Goal: Transaction & Acquisition: Purchase product/service

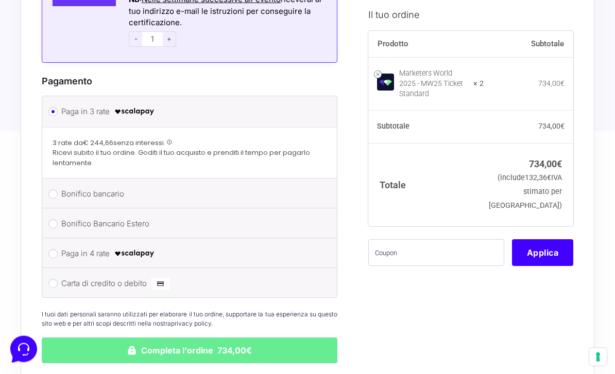
scroll to position [1113, 0]
click at [288, 261] on li "Paga in 4 rate" at bounding box center [189, 253] width 294 height 30
click at [49, 249] on input "Paga in 4 rate" at bounding box center [52, 253] width 9 height 9
radio input "true"
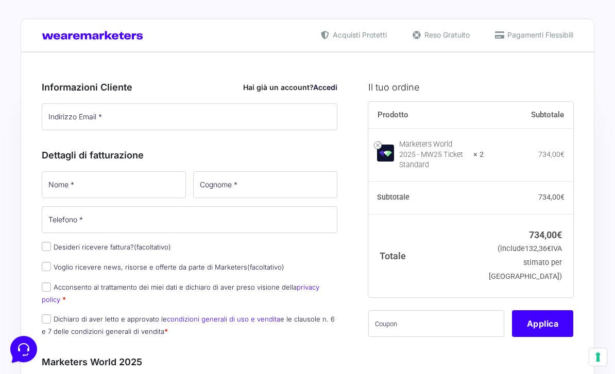
scroll to position [0, 0]
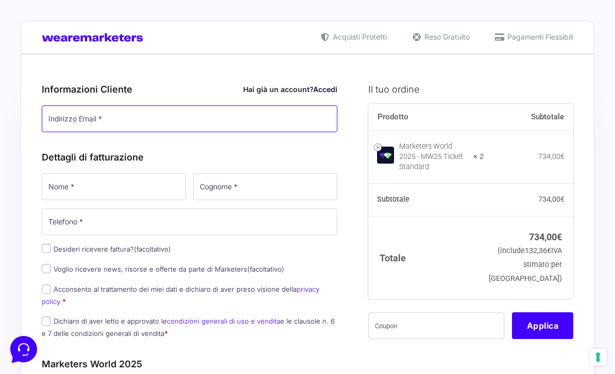
click at [101, 128] on input "Indirizzo Email *" at bounding box center [190, 119] width 296 height 27
type input "[EMAIL_ADDRESS][DOMAIN_NAME]"
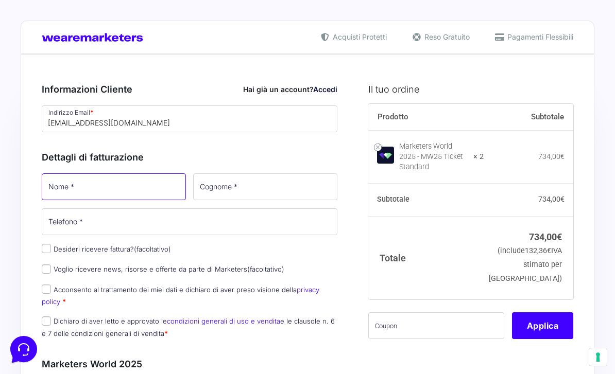
click at [75, 195] on input "Nome *" at bounding box center [114, 186] width 144 height 27
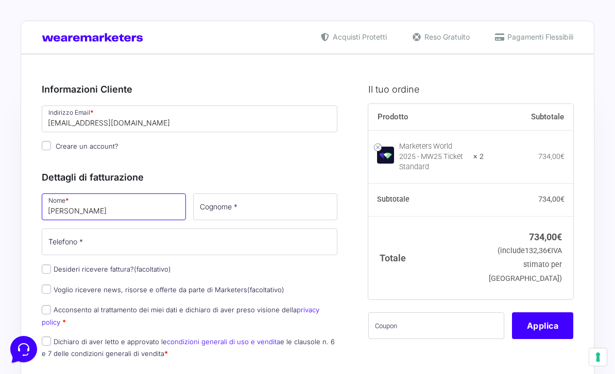
type input "[PERSON_NAME]"
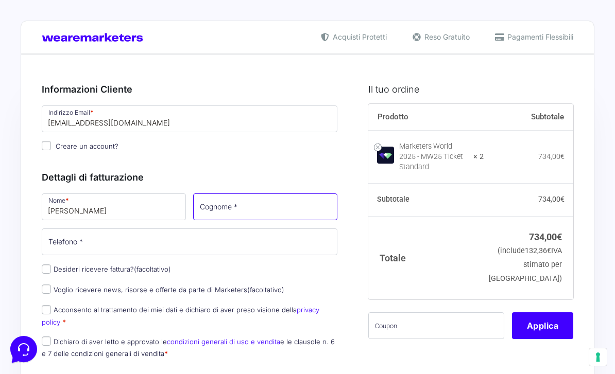
click at [202, 204] on input "Cognome *" at bounding box center [265, 207] width 144 height 27
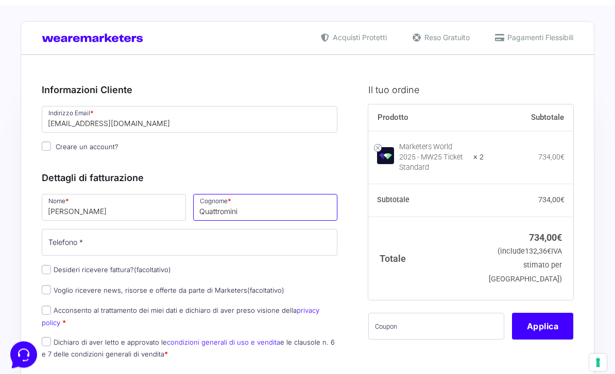
scroll to position [7, 0]
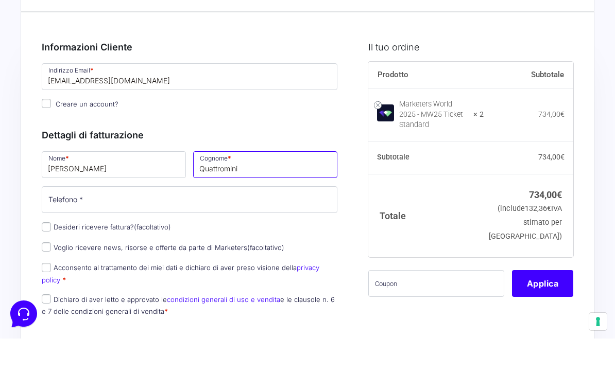
type input "Quattromini"
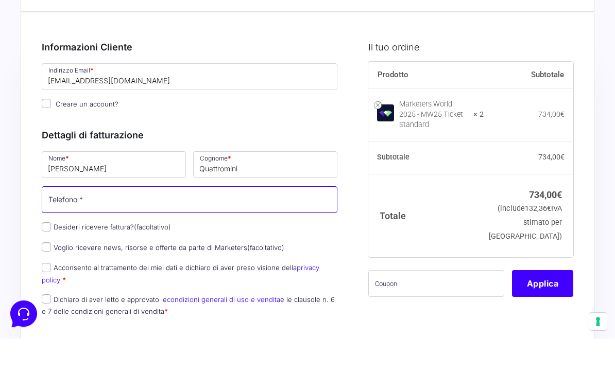
click at [66, 222] on input "Telefono *" at bounding box center [190, 235] width 296 height 27
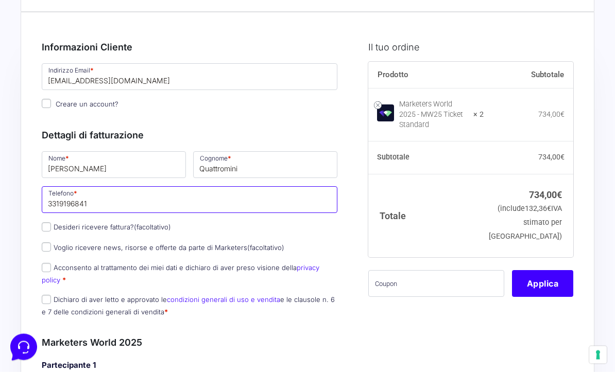
scroll to position [94, 0]
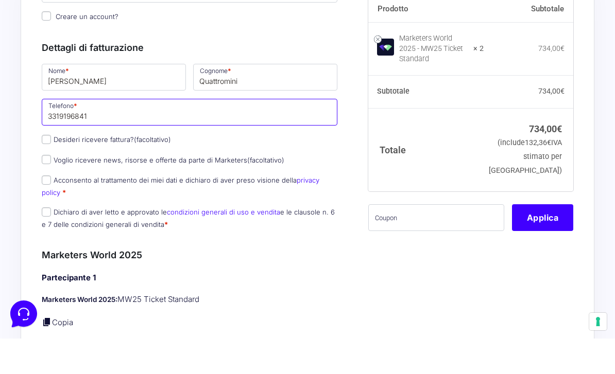
type input "3319196841"
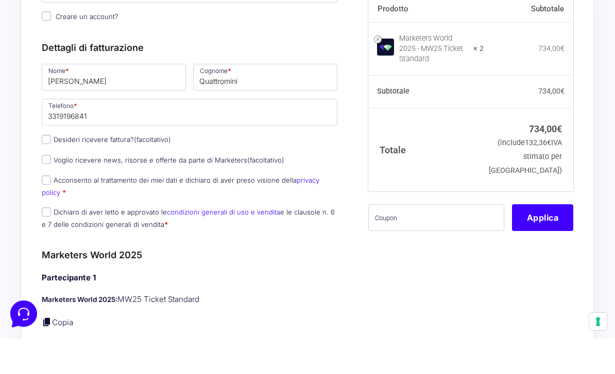
click at [42, 212] on label "Acconsento al trattamento dei miei dati e dichiaro di aver preso visione della …" at bounding box center [180, 222] width 277 height 20
click at [42, 211] on input "Acconsento al trattamento dei miei dati e dichiaro di aver preso visione della …" at bounding box center [46, 215] width 9 height 9
checkbox input "true"
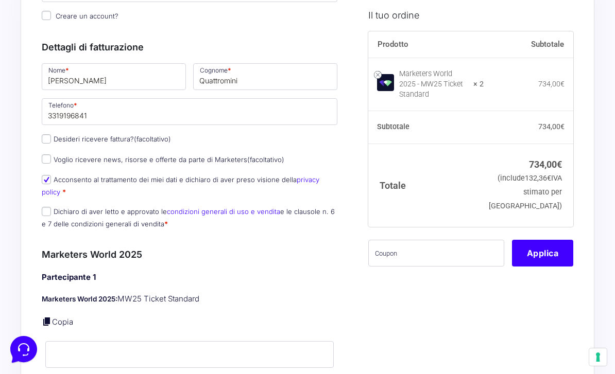
click at [49, 210] on input "Dichiaro di aver letto e approvato le condizioni generali di uso e vendita e le…" at bounding box center [46, 211] width 9 height 9
checkbox input "true"
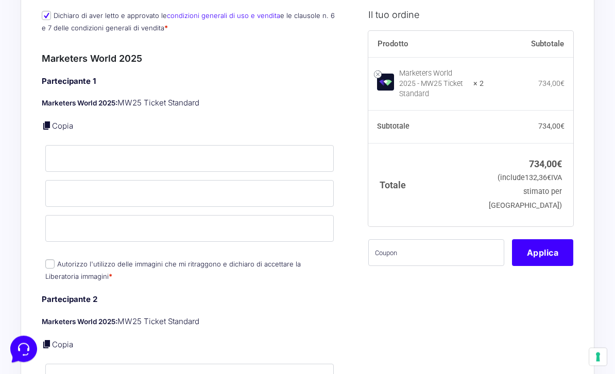
scroll to position [330, 0]
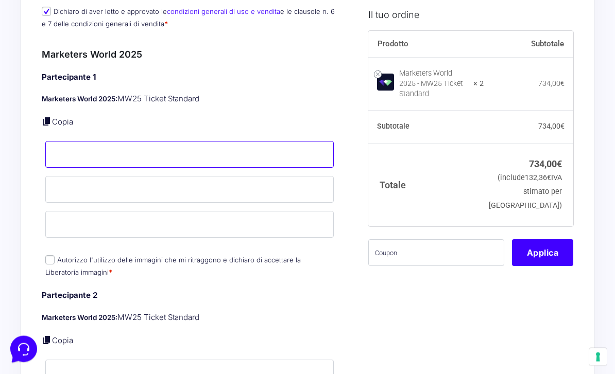
click at [63, 166] on input "Nome *" at bounding box center [189, 155] width 288 height 27
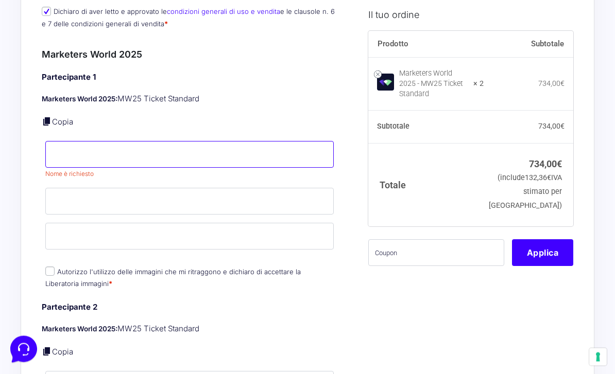
click at [63, 150] on input "Nome *" at bounding box center [189, 155] width 288 height 27
type input "[PERSON_NAME]"
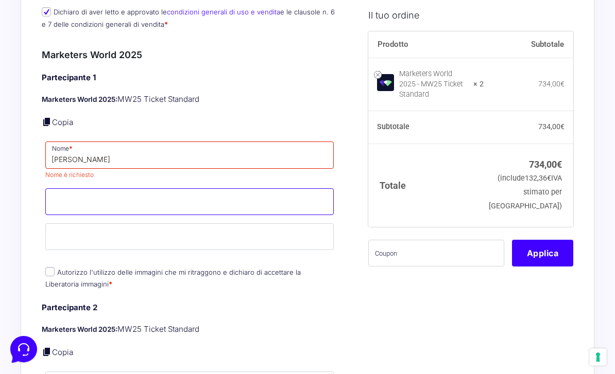
click at [115, 201] on input "Cognome *" at bounding box center [189, 201] width 288 height 27
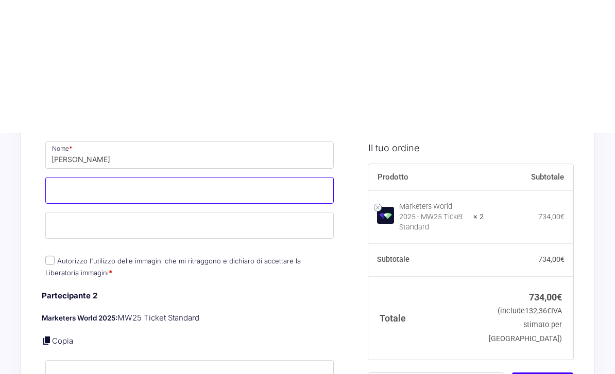
scroll to position [466, 0]
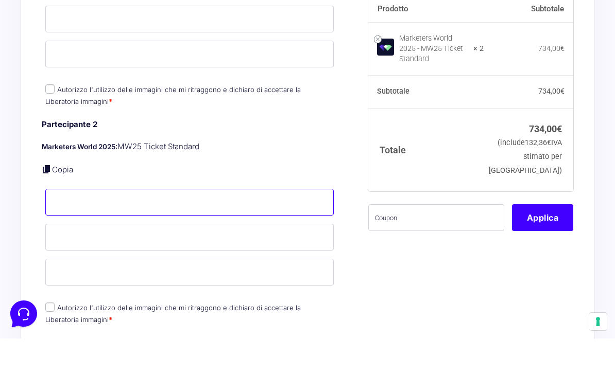
click at [74, 224] on input "Nome *" at bounding box center [189, 237] width 288 height 27
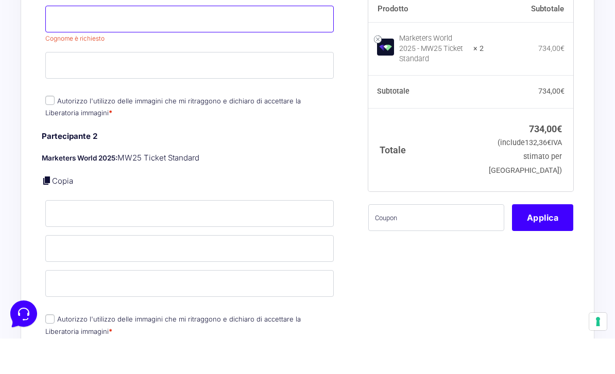
click at [59, 41] on input "Cognome *" at bounding box center [189, 54] width 288 height 27
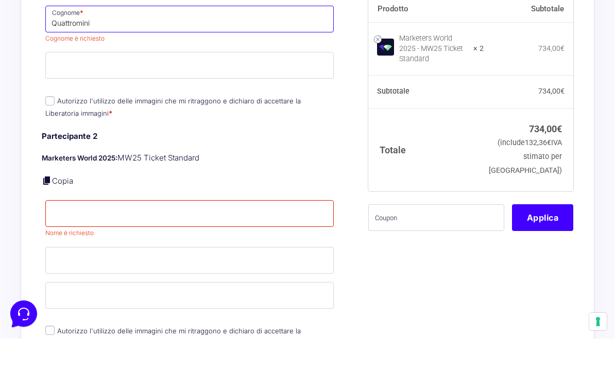
type input "Quattromini"
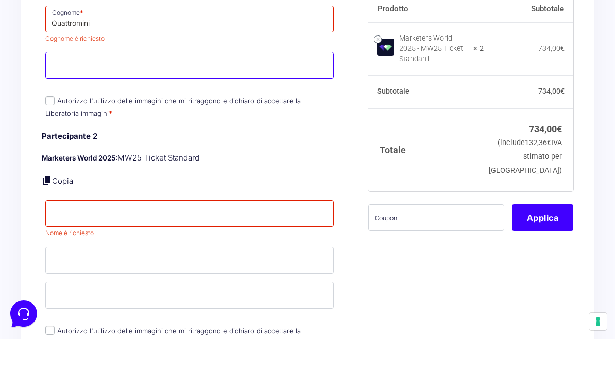
click at [72, 68] on div "Partecipante 1 Marketers World 2025: MW25 Ticket Standard Copia Nome * [PERSON_…" at bounding box center [190, 46] width 296 height 220
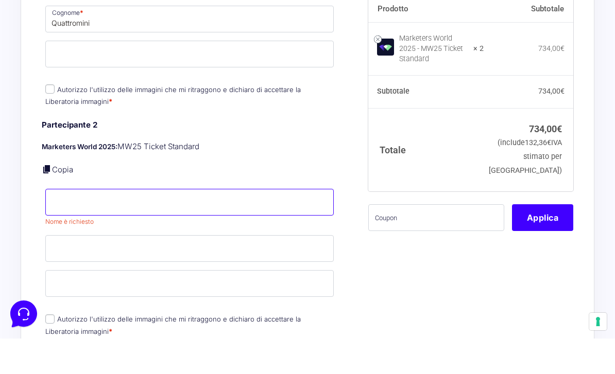
click at [83, 224] on input "Nome *" at bounding box center [189, 237] width 288 height 27
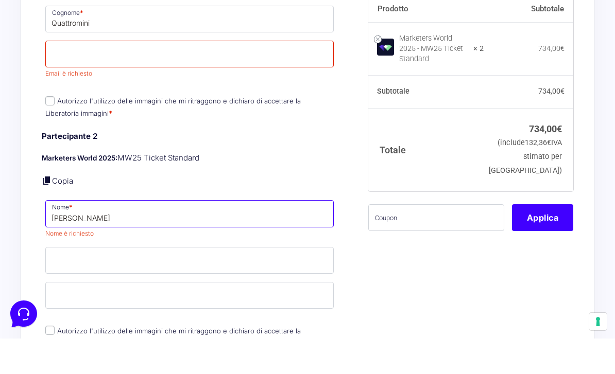
type input "[PERSON_NAME]"
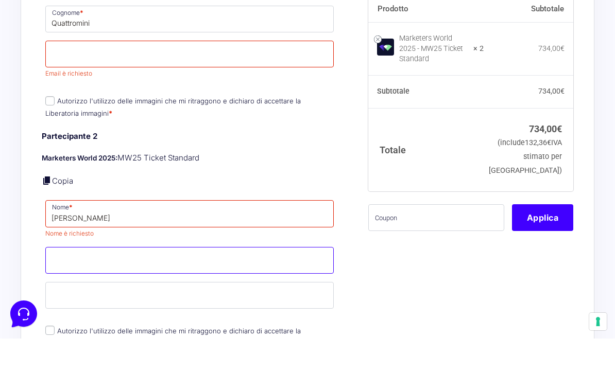
click at [114, 283] on input "Cognome *" at bounding box center [189, 296] width 288 height 27
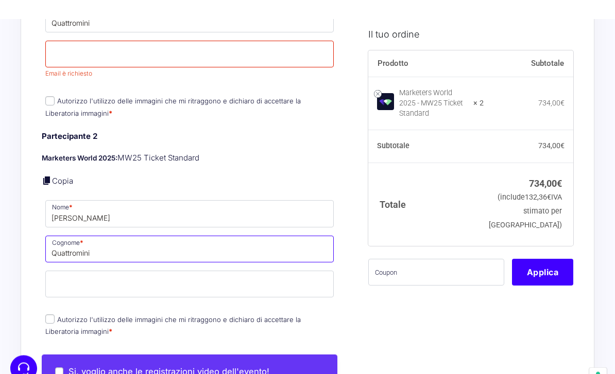
scroll to position [619, 0]
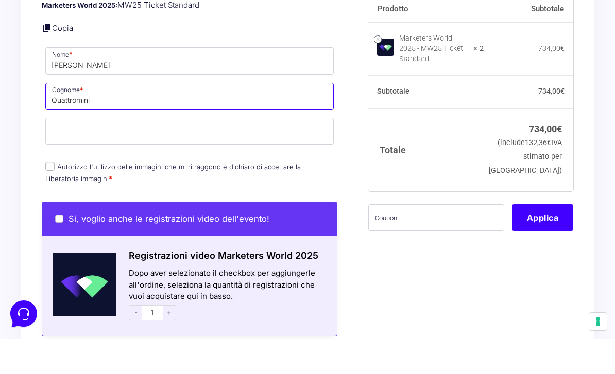
type input "Quattromini"
click at [47, 197] on input "Autorizzo l'utilizzo delle immagini che mi ritraggono e dichiaro di accettare l…" at bounding box center [49, 201] width 9 height 9
checkbox input "true"
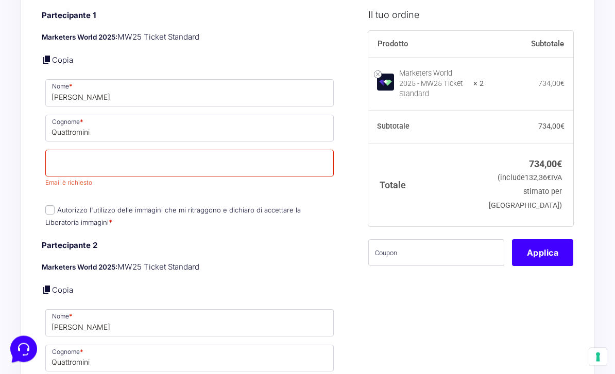
scroll to position [387, 0]
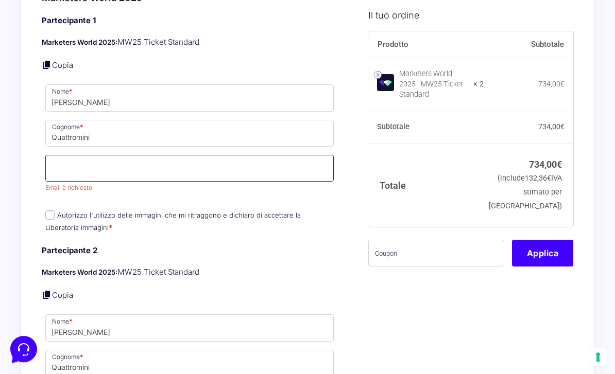
click at [89, 166] on input "Email *" at bounding box center [189, 168] width 288 height 27
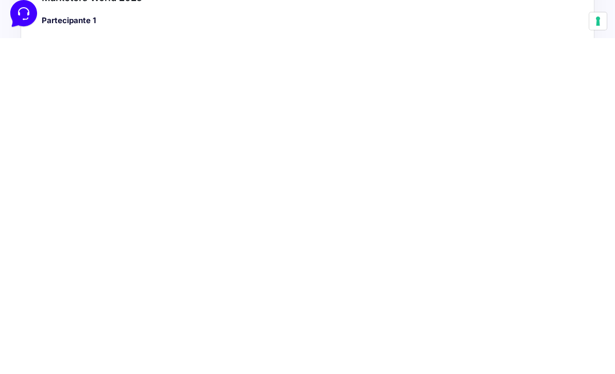
scroll to position [47, 0]
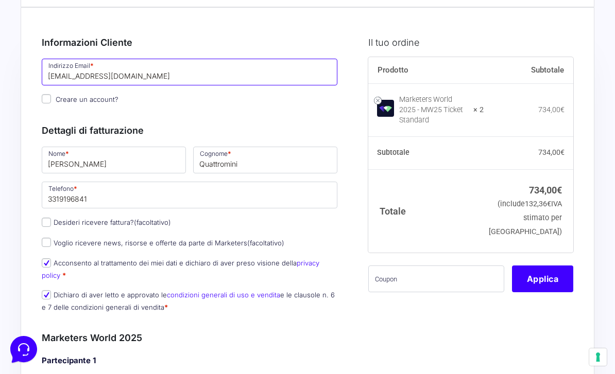
click at [87, 74] on input "[EMAIL_ADDRESS][DOMAIN_NAME]" at bounding box center [190, 72] width 296 height 27
click at [82, 74] on input "[EMAIL_ADDRESS][DOMAIN_NAME]" at bounding box center [190, 72] width 296 height 27
click at [78, 70] on input "[EMAIL_ADDRESS][DOMAIN_NAME]" at bounding box center [190, 72] width 296 height 27
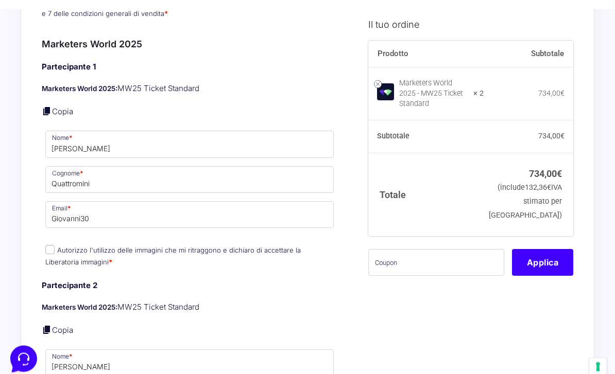
scroll to position [398, 0]
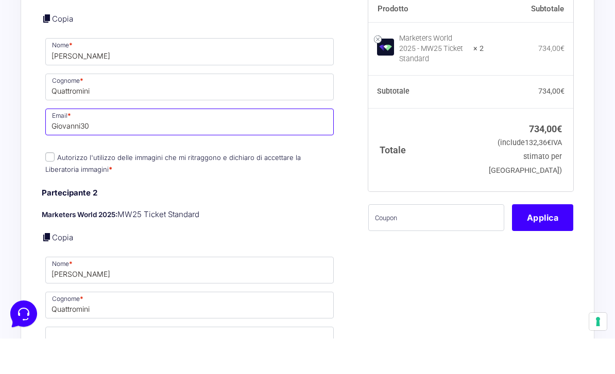
click at [224, 144] on input "Giovanni30" at bounding box center [189, 157] width 288 height 27
click at [88, 144] on input "Giovanni30" at bounding box center [189, 157] width 288 height 27
click at [81, 144] on input "Giovanni30" at bounding box center [189, 157] width 288 height 27
paste input "[EMAIL_ADDRESS][DOMAIN_NAME]"
type input "[EMAIL_ADDRESS][DOMAIN_NAME]"
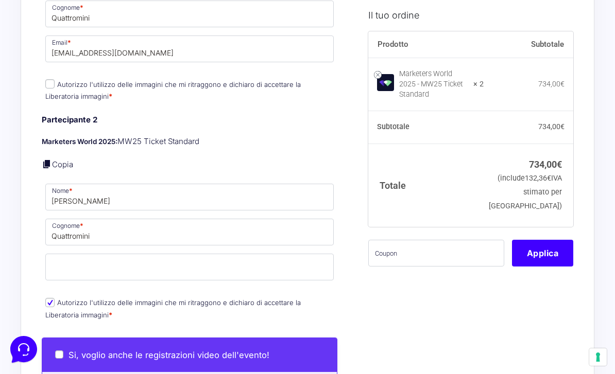
scroll to position [524, 0]
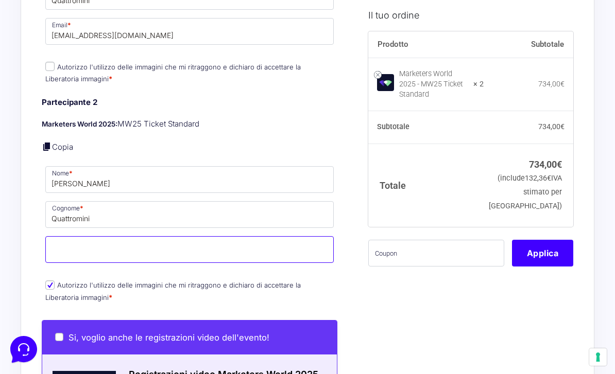
click at [141, 253] on input "Email *" at bounding box center [189, 249] width 288 height 27
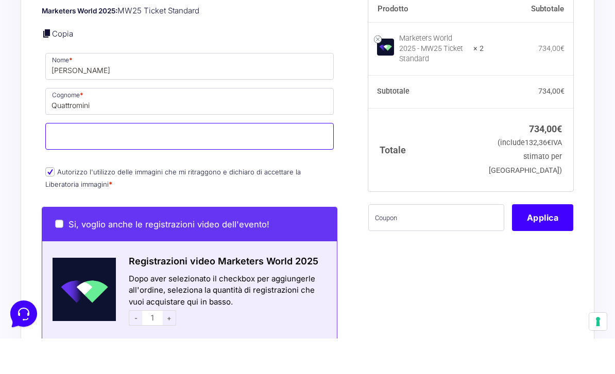
scroll to position [586, 0]
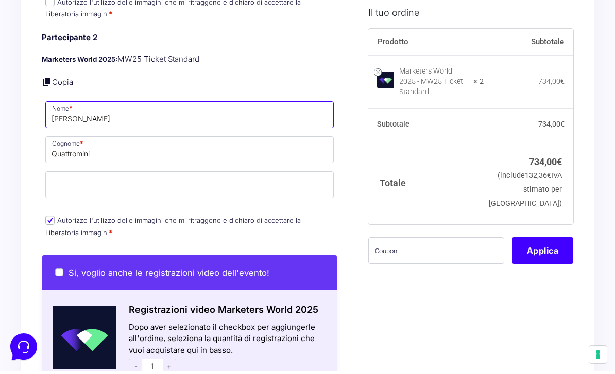
click at [64, 117] on input "[PERSON_NAME]" at bounding box center [189, 117] width 288 height 27
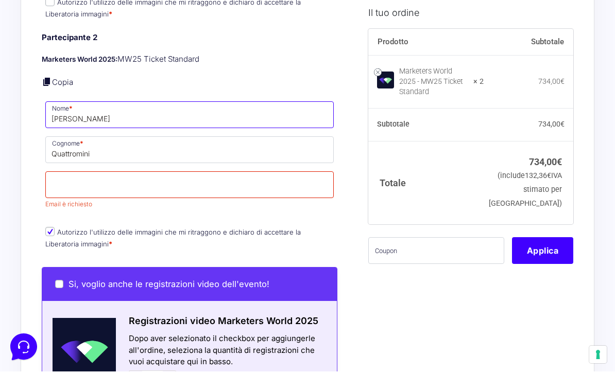
click at [73, 123] on input "[PERSON_NAME]" at bounding box center [189, 117] width 288 height 27
click at [70, 120] on input "[PERSON_NAME]" at bounding box center [189, 117] width 288 height 27
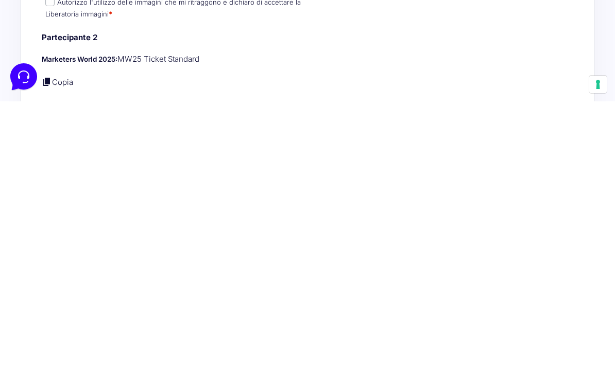
scroll to position [287, 0]
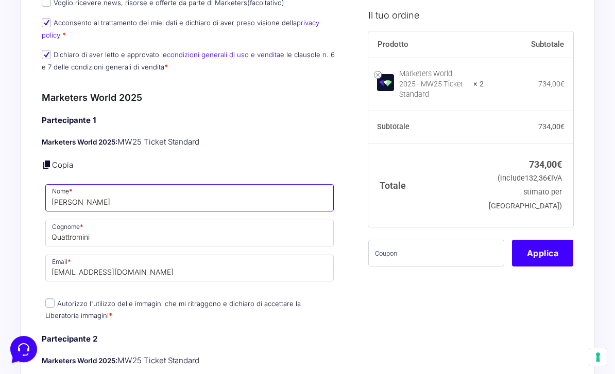
click at [63, 209] on input "[PERSON_NAME]" at bounding box center [189, 197] width 288 height 27
click at [68, 199] on input "[PERSON_NAME]" at bounding box center [189, 197] width 288 height 27
click at [68, 203] on input "[PERSON_NAME]" at bounding box center [189, 197] width 288 height 27
paste input "[PERSON_NAME]"
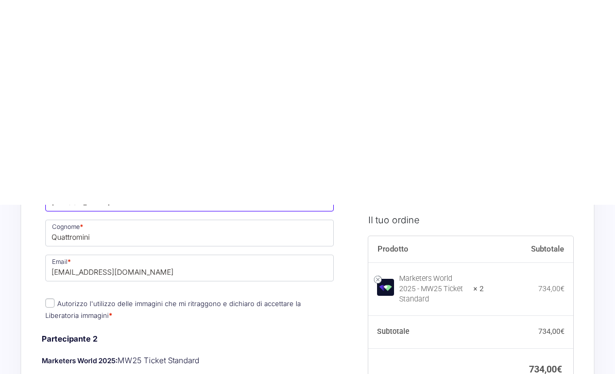
scroll to position [493, 0]
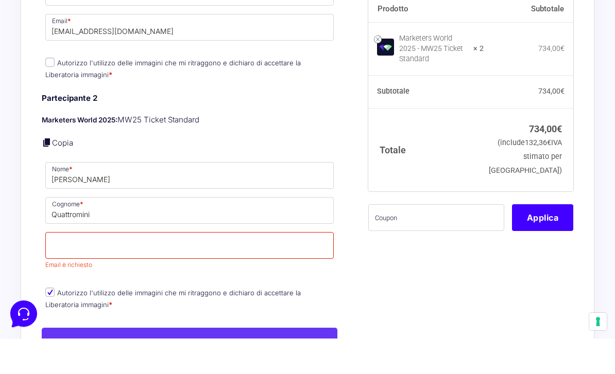
type input "[PERSON_NAME]"
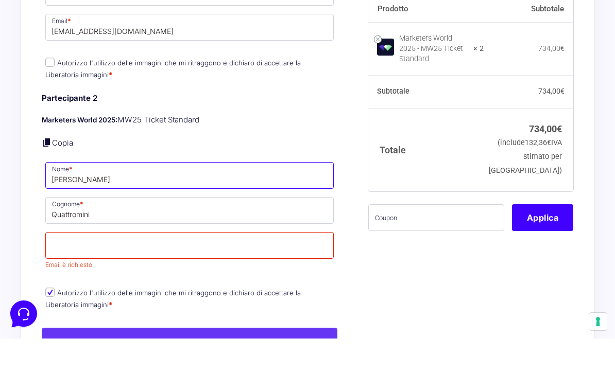
click at [237, 198] on input "[PERSON_NAME]" at bounding box center [189, 211] width 288 height 27
click at [85, 198] on input "[PERSON_NAME]" at bounding box center [189, 211] width 288 height 27
click at [82, 198] on input "[PERSON_NAME]" at bounding box center [189, 211] width 288 height 27
type input "[PERSON_NAME]"
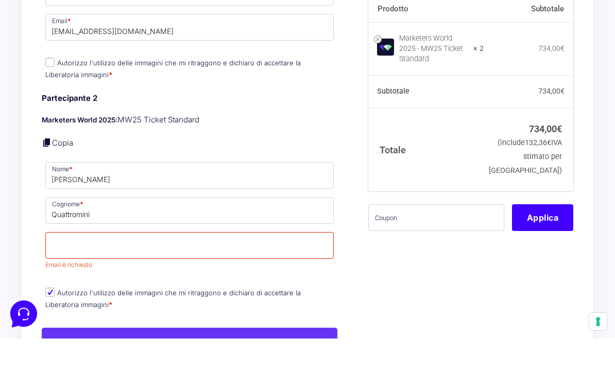
click at [421, 293] on div "Il tuo ordine Prodotto Subtotale Marketers World 2025 - MW25 Ticket Standard × …" at bounding box center [466, 297] width 213 height 1438
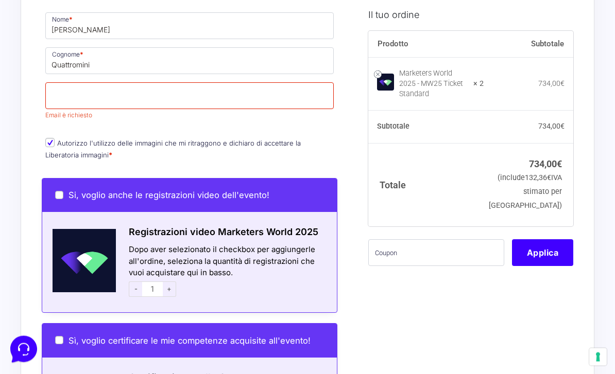
scroll to position [741, 0]
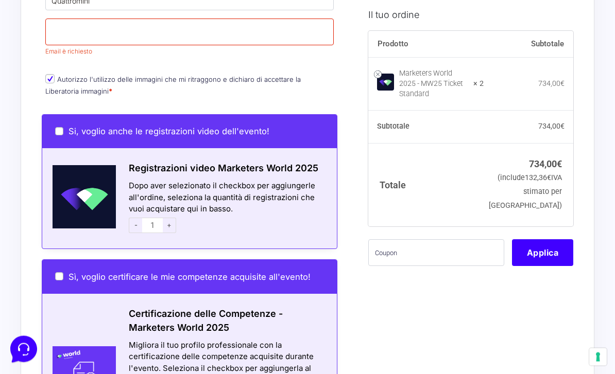
click at [137, 219] on span "-" at bounding box center [135, 225] width 13 height 15
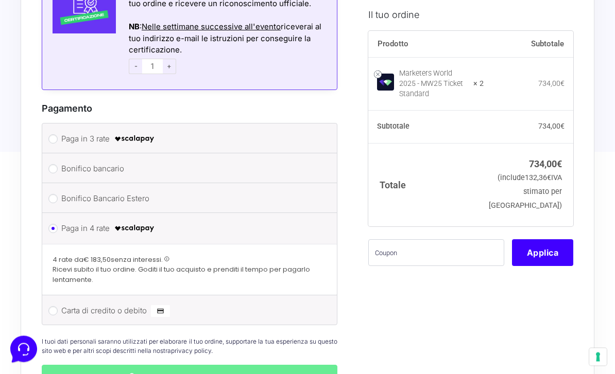
scroll to position [1253, 0]
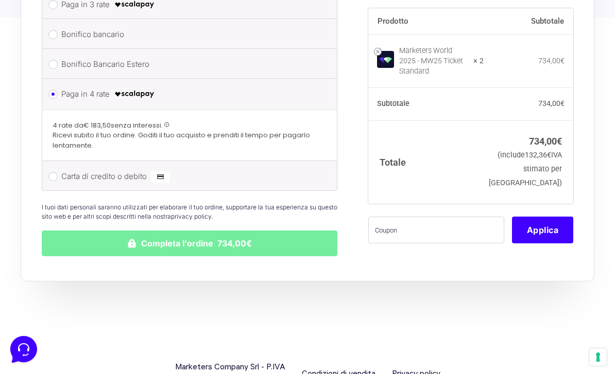
click at [101, 239] on button "Completa l'ordine 734,00€" at bounding box center [190, 244] width 296 height 26
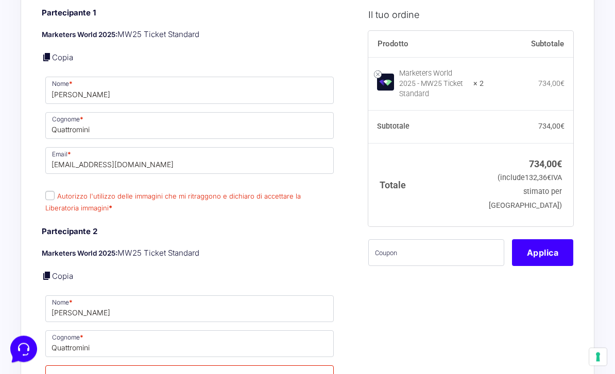
scroll to position [526, 0]
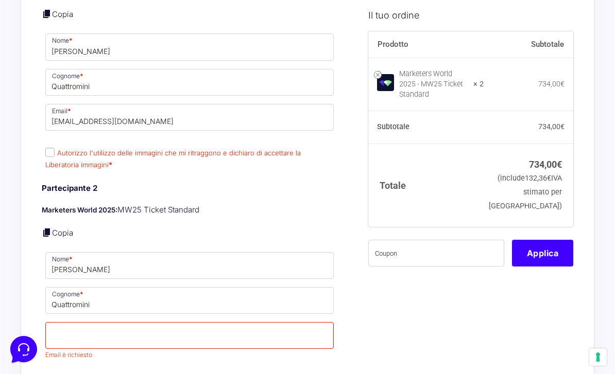
click at [48, 159] on label "Autorizzo l'utilizzo delle immagini che mi ritraggono e dichiaro di accettare l…" at bounding box center [172, 159] width 255 height 20
click at [48, 157] on input "Autorizzo l'utilizzo delle immagini che mi ritraggono e dichiaro di accettare l…" at bounding box center [49, 152] width 9 height 9
checkbox input "true"
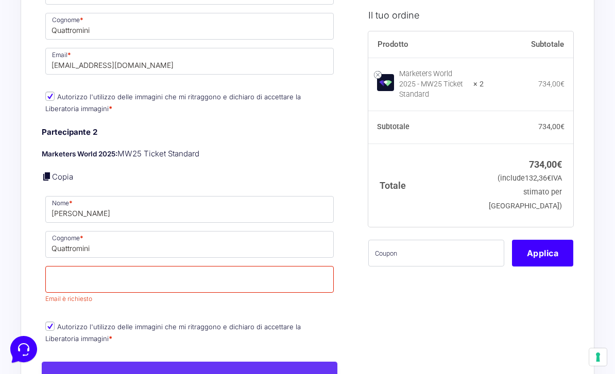
scroll to position [675, 0]
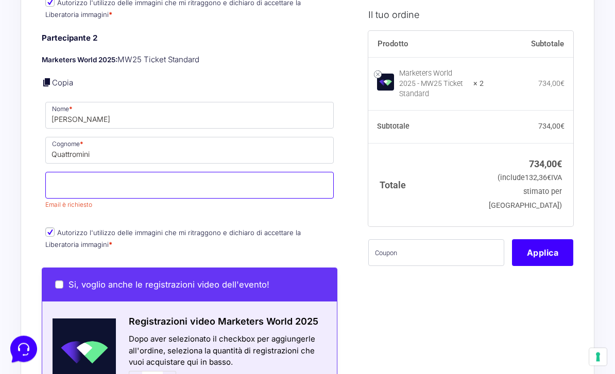
click at [64, 196] on input "Email *" at bounding box center [189, 185] width 288 height 27
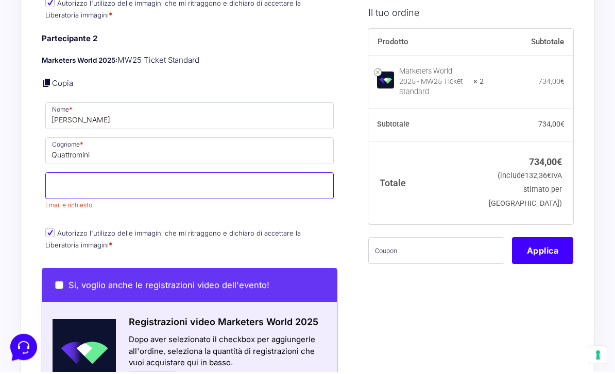
scroll to position [673, 0]
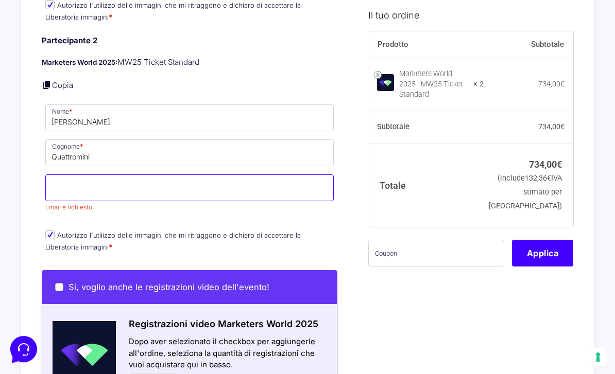
paste input "[PERSON_NAME][EMAIL_ADDRESS][DOMAIN_NAME]"
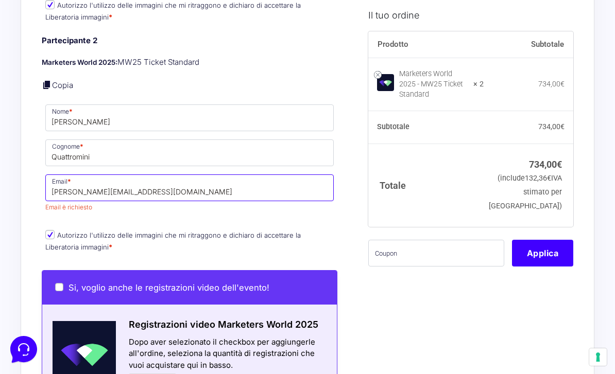
type input "[PERSON_NAME][EMAIL_ADDRESS][DOMAIN_NAME]"
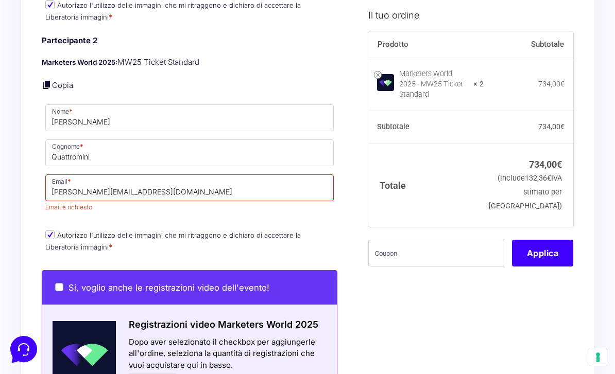
click at [400, 324] on div "Il tuo ordine Prodotto Subtotale Marketers World 2025 - MW25 Ticket Standard × …" at bounding box center [466, 204] width 213 height 1438
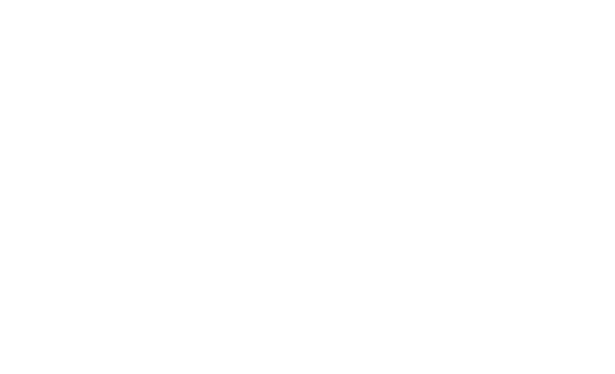
scroll to position [1329, 0]
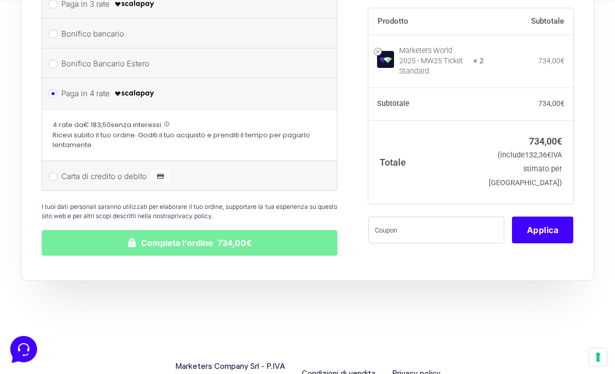
click at [293, 239] on button "Completa l'ordine 734,00€" at bounding box center [190, 243] width 296 height 26
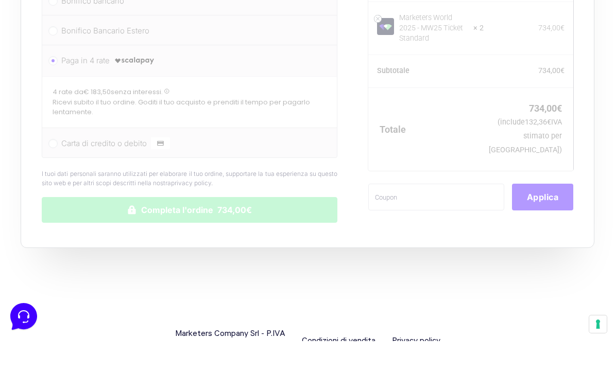
scroll to position [1362, 0]
